Goal: Task Accomplishment & Management: Manage account settings

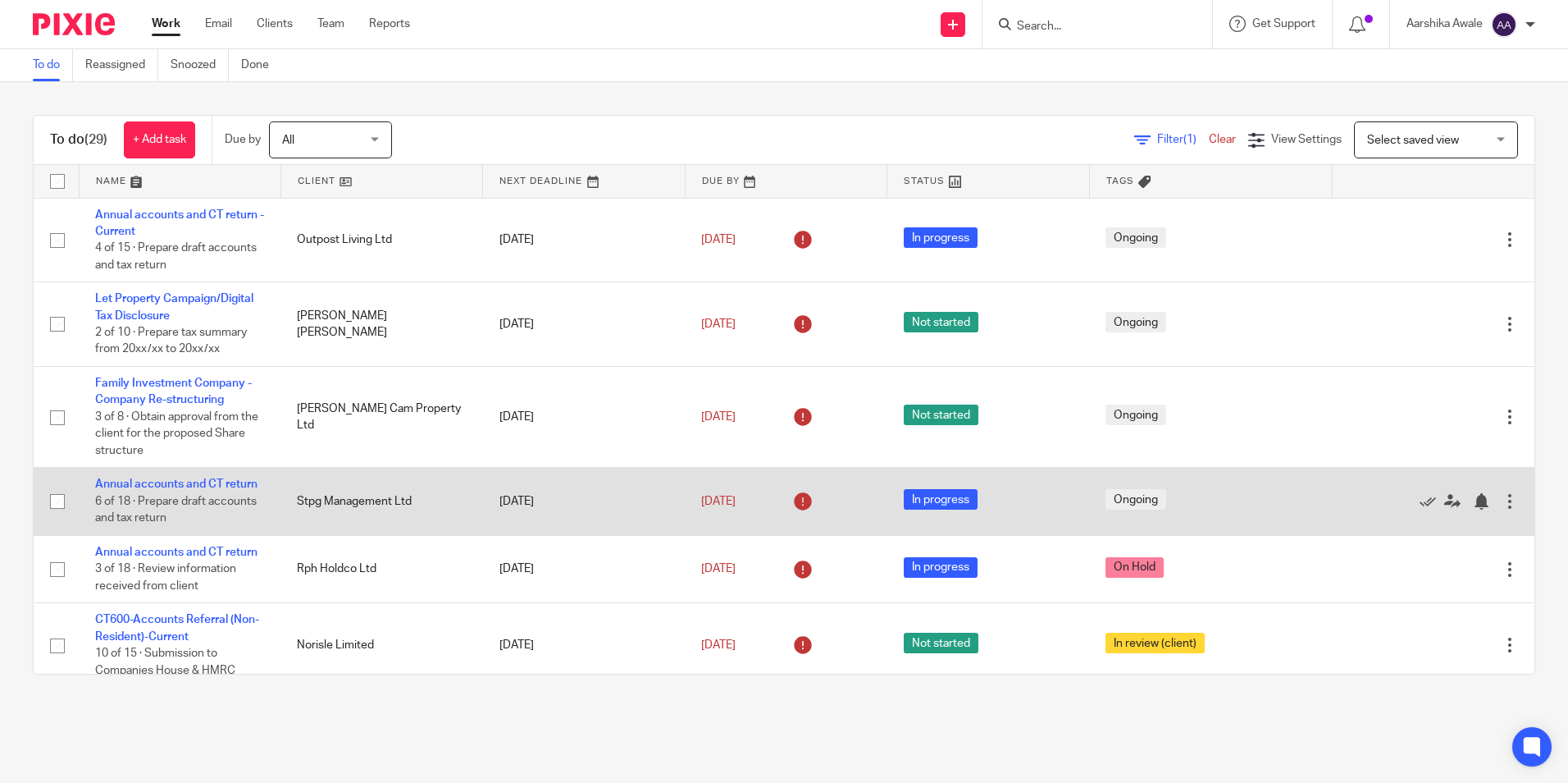
scroll to position [82, 0]
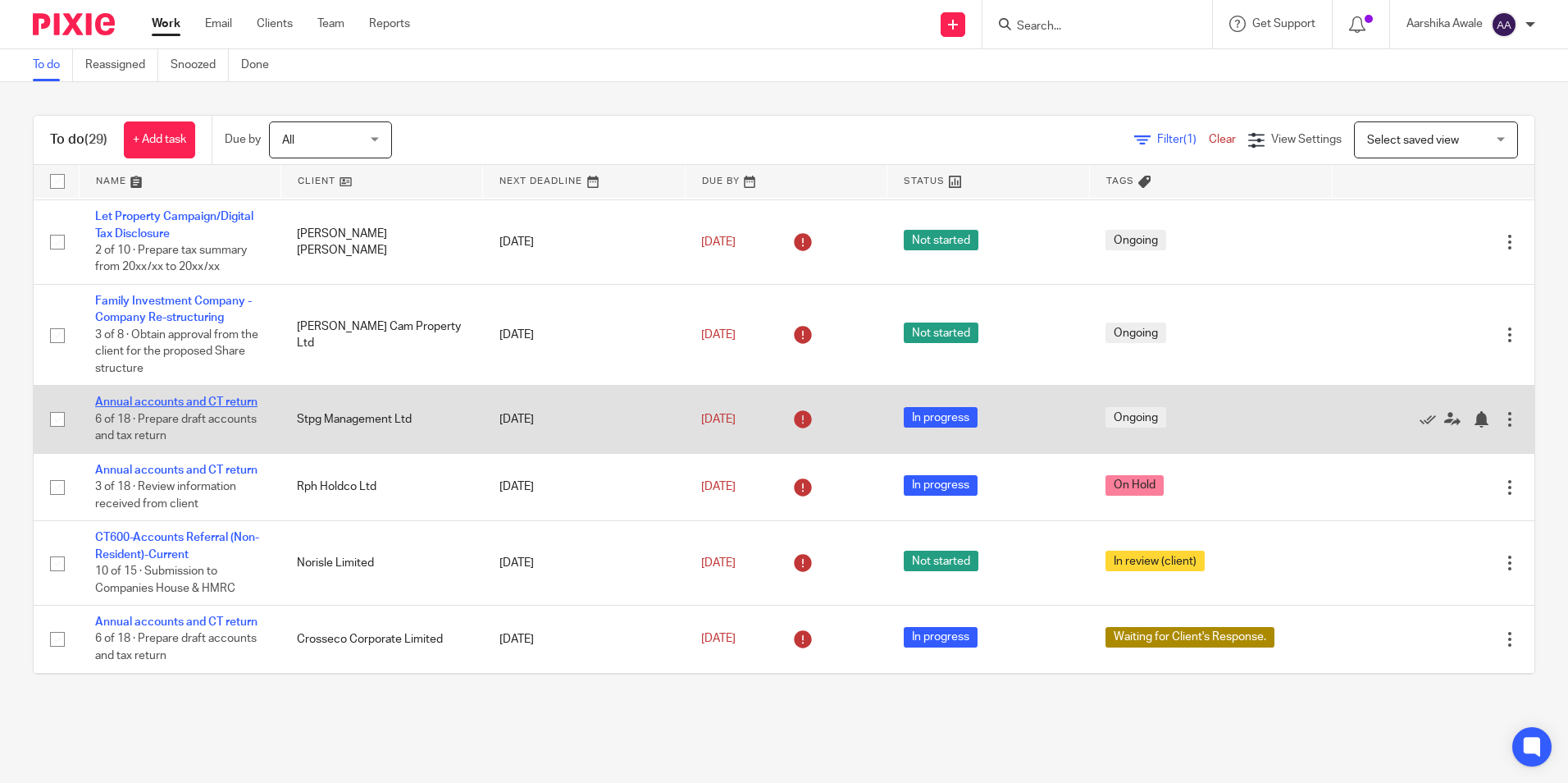
click at [208, 407] on link "Annual accounts and CT return" at bounding box center [176, 402] width 162 height 12
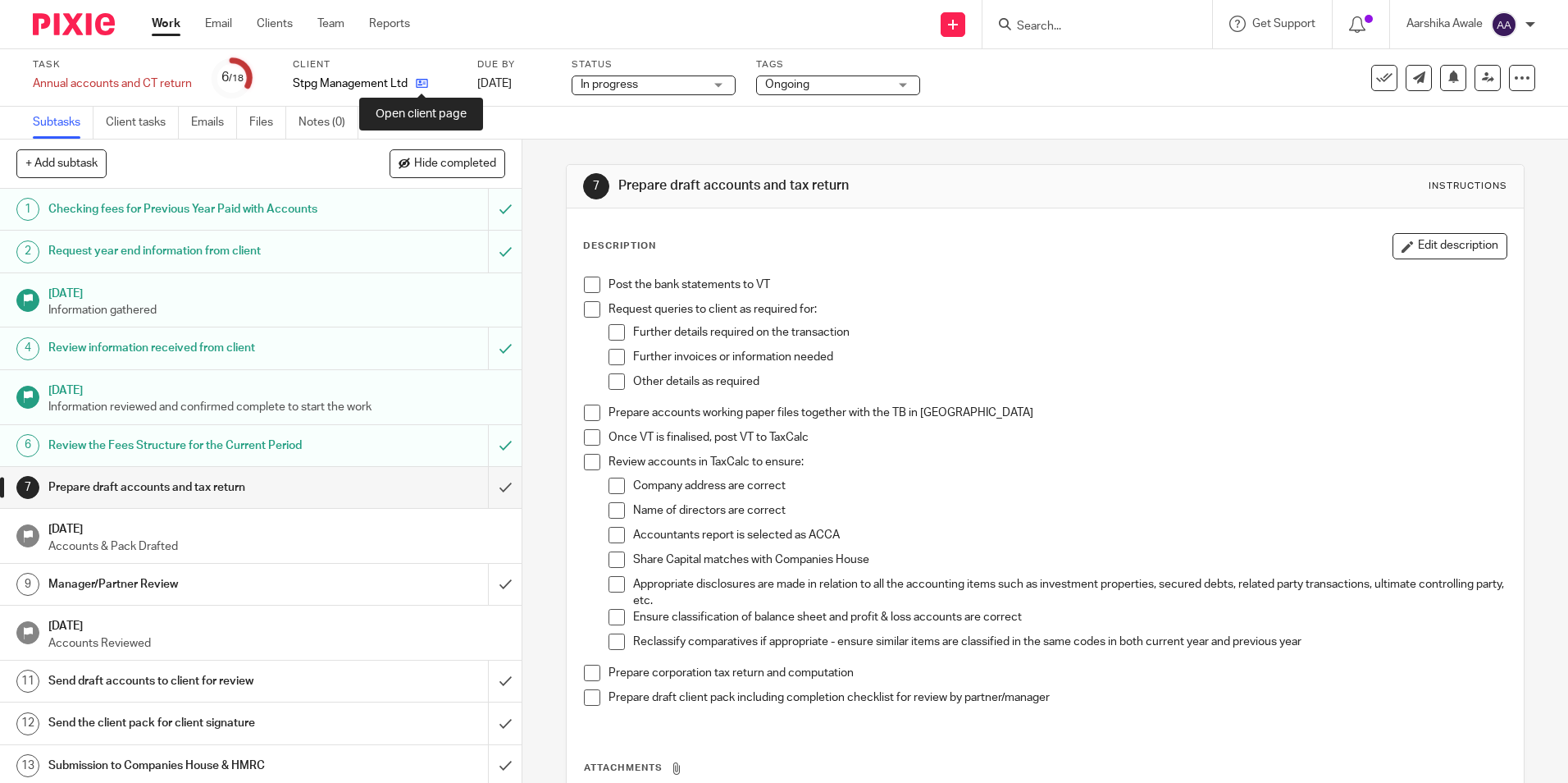
click at [422, 82] on icon at bounding box center [422, 84] width 12 height 12
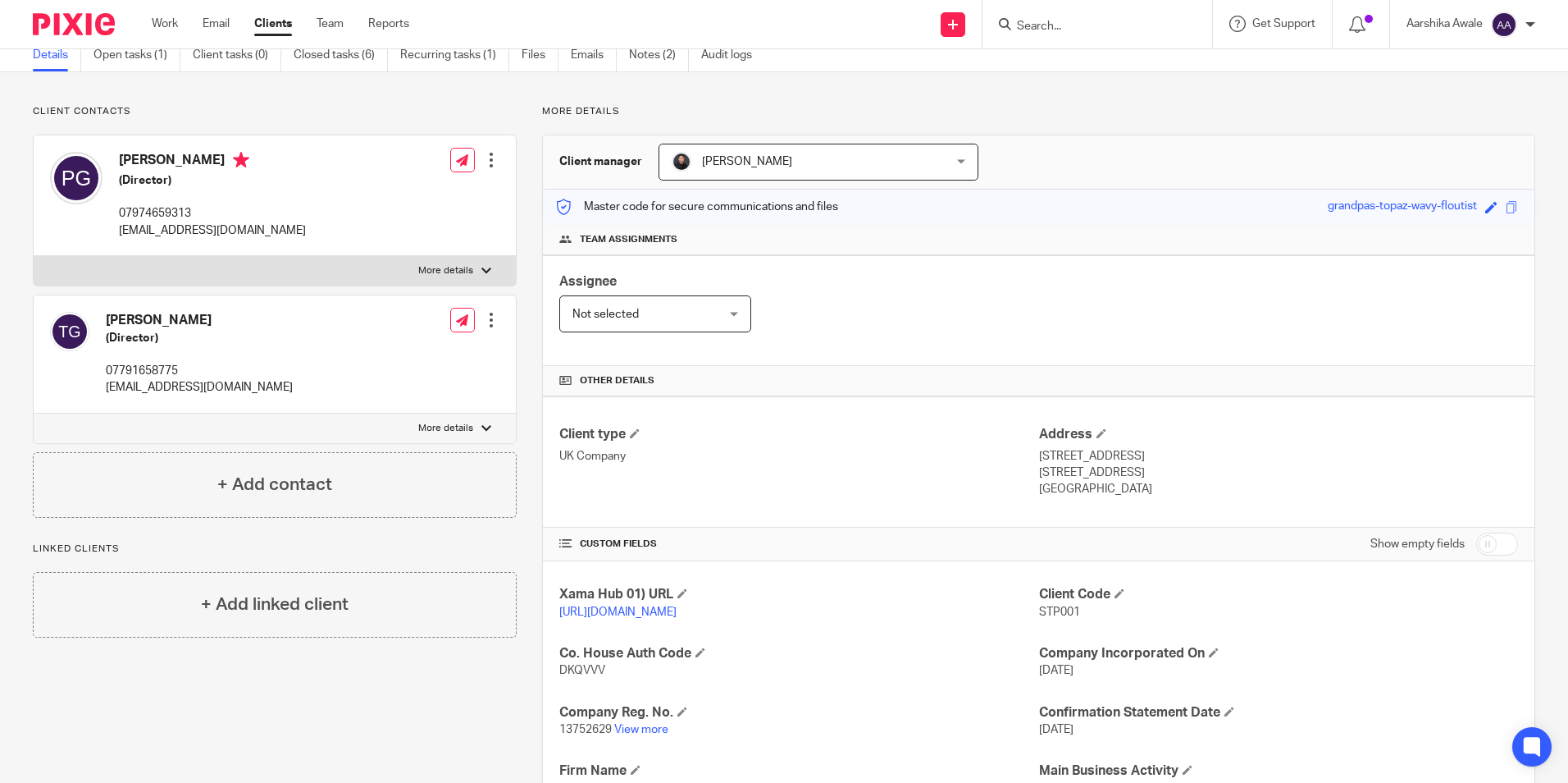
scroll to position [164, 0]
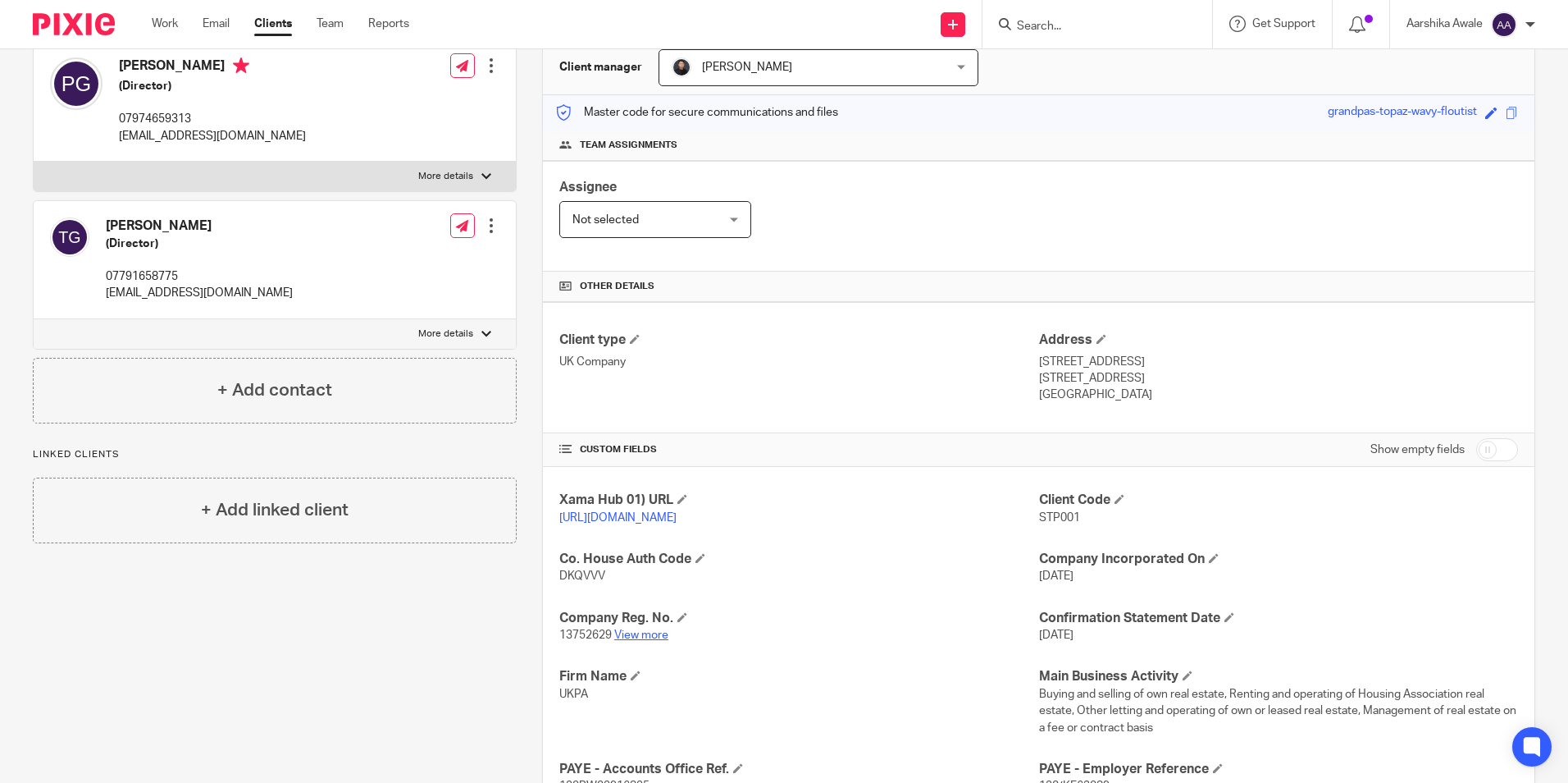
click at [630, 640] on link "View more" at bounding box center [641, 635] width 54 height 12
